Goal: Task Accomplishment & Management: Manage account settings

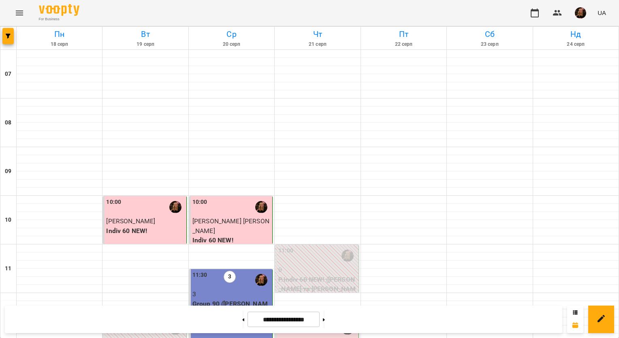
scroll to position [162, 0]
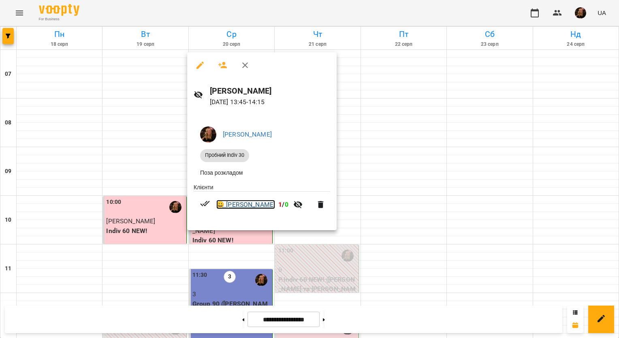
click at [265, 208] on link "😀 [PERSON_NAME]" at bounding box center [245, 205] width 59 height 10
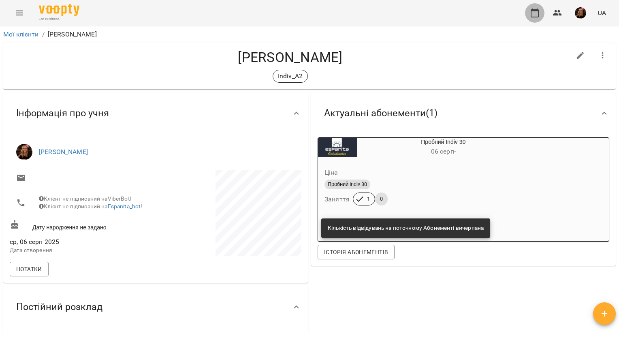
click at [539, 15] on icon "button" at bounding box center [535, 13] width 10 height 10
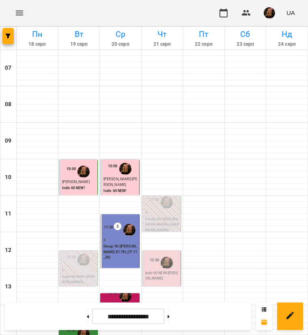
scroll to position [152, 0]
click at [110, 289] on div "13:45" at bounding box center [113, 296] width 10 height 15
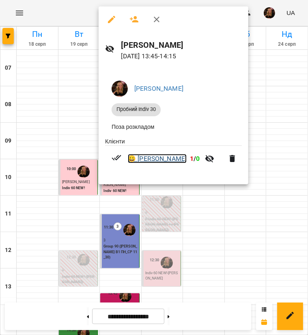
click at [155, 159] on link "😀 [PERSON_NAME]" at bounding box center [157, 159] width 59 height 10
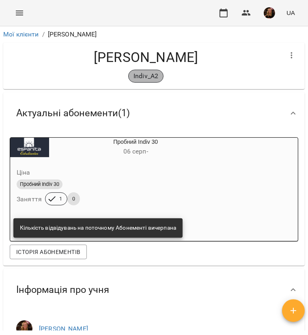
click at [148, 77] on p "Indiv_A2" at bounding box center [145, 76] width 25 height 10
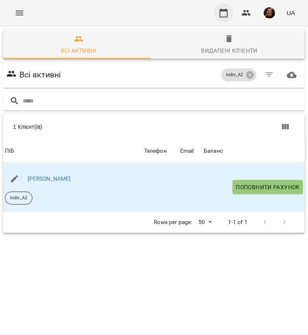
click at [230, 13] on button "button" at bounding box center [223, 12] width 19 height 19
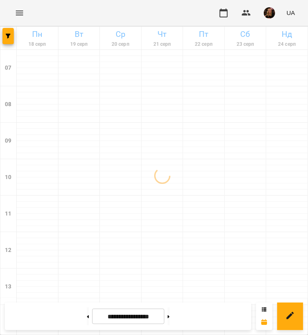
click at [18, 17] on icon "Menu" at bounding box center [20, 13] width 10 height 10
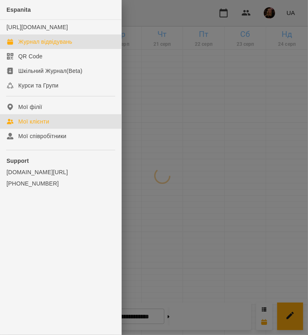
click at [48, 126] on div "Мої клієнти" at bounding box center [33, 122] width 31 height 8
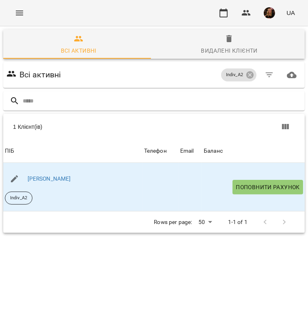
click at [201, 42] on span "Видалені клієнти" at bounding box center [229, 45] width 141 height 22
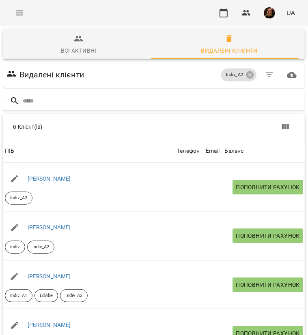
click at [86, 42] on span "Всі активні" at bounding box center [78, 45] width 141 height 22
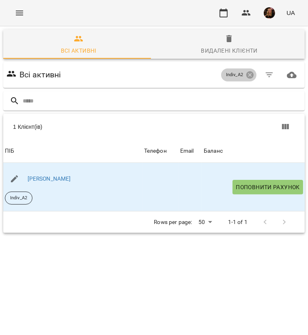
click at [246, 75] on icon at bounding box center [249, 74] width 7 height 7
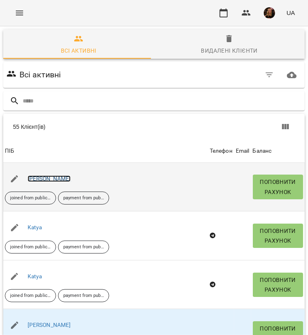
click at [50, 180] on link "[PERSON_NAME]" at bounding box center [49, 178] width 43 height 6
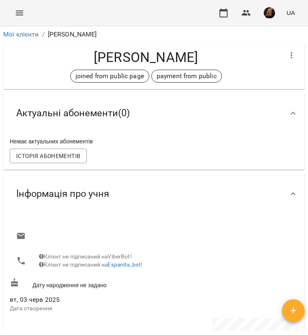
click at [18, 17] on icon "Menu" at bounding box center [20, 13] width 10 height 10
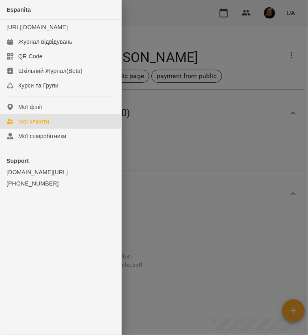
click at [41, 126] on div "Мої клієнти" at bounding box center [33, 122] width 31 height 8
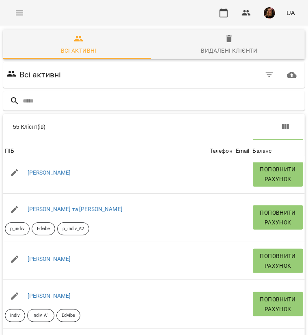
scroll to position [446, 0]
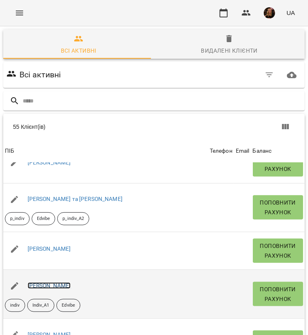
click at [67, 282] on link "[PERSON_NAME]" at bounding box center [49, 285] width 43 height 6
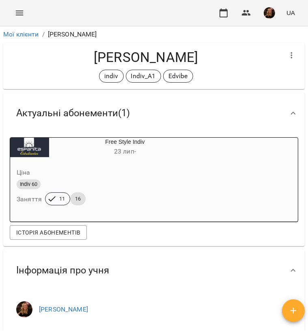
click at [109, 189] on div "Indiv 60" at bounding box center [105, 185] width 177 height 10
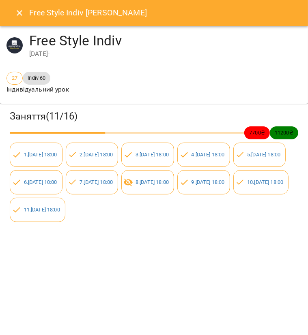
click at [16, 16] on icon "Close" at bounding box center [20, 13] width 10 height 10
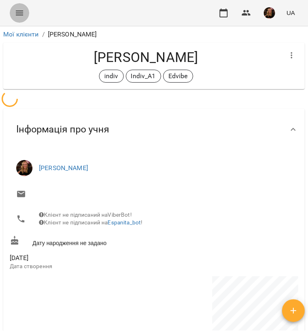
click at [15, 10] on icon "Menu" at bounding box center [20, 13] width 10 height 10
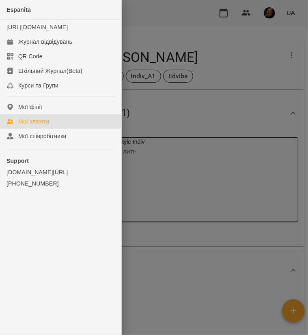
click at [27, 124] on link "Мої клієнти" at bounding box center [60, 121] width 121 height 15
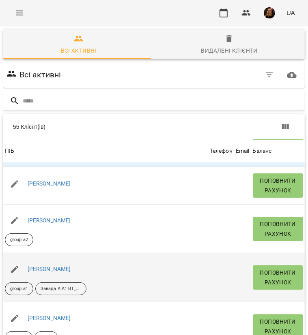
scroll to position [1499, 0]
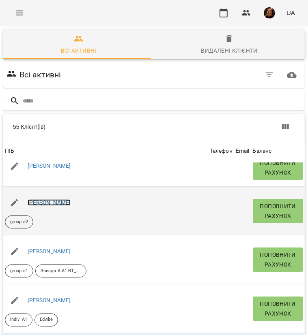
click at [70, 201] on link "[PERSON_NAME]" at bounding box center [49, 202] width 43 height 6
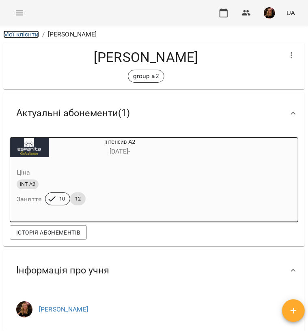
click at [24, 32] on link "Мої клієнти" at bounding box center [21, 34] width 36 height 8
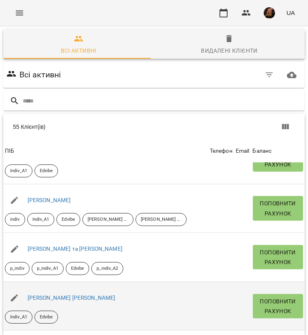
scroll to position [1823, 0]
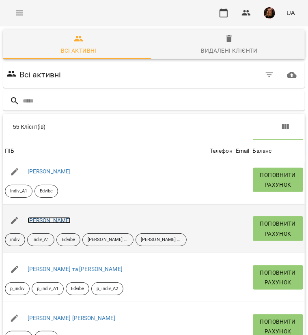
click at [45, 217] on link "[PERSON_NAME]" at bounding box center [49, 220] width 43 height 6
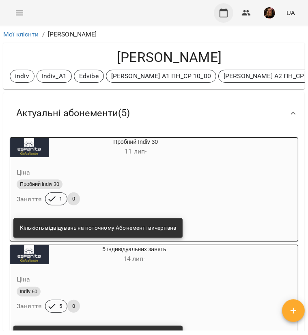
click at [225, 14] on icon "button" at bounding box center [223, 13] width 10 height 10
